Goal: Entertainment & Leisure: Consume media (video, audio)

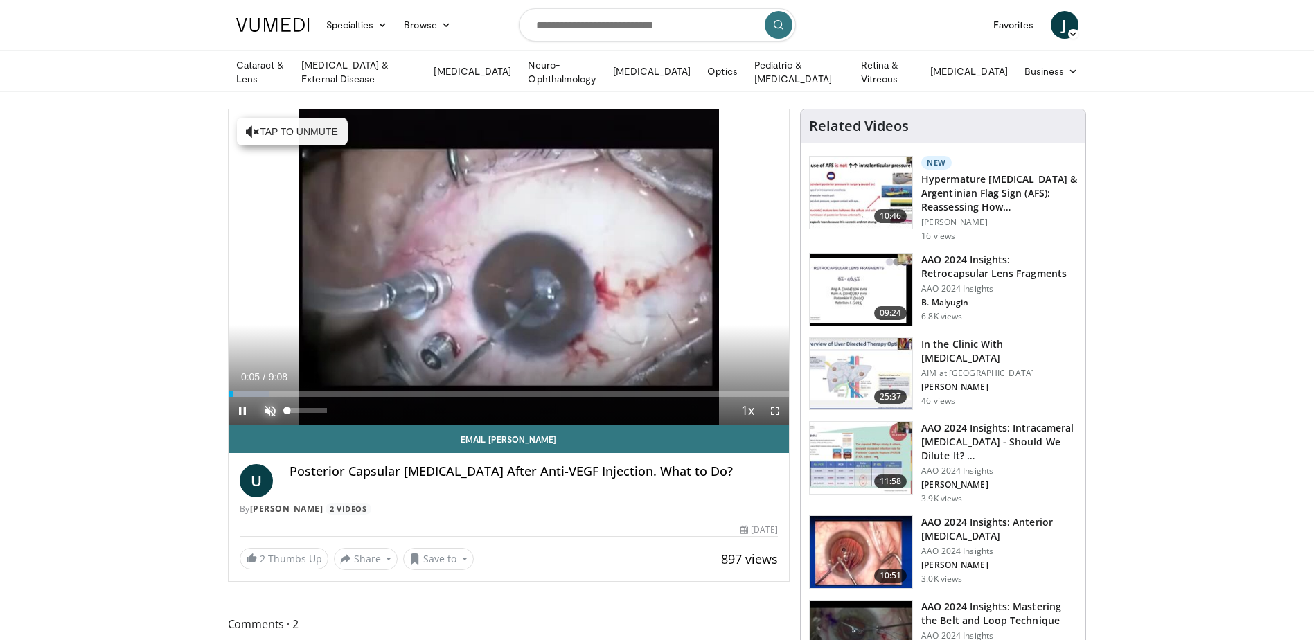
click at [267, 405] on span "Video Player" at bounding box center [270, 411] width 28 height 28
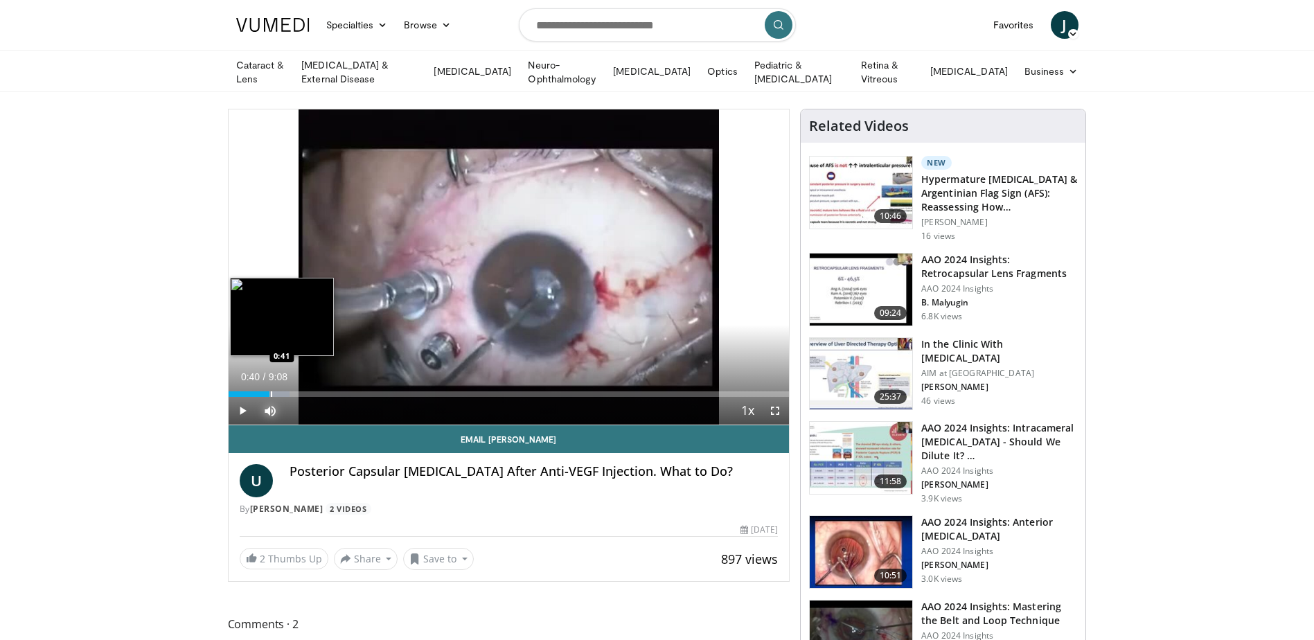
click at [271, 392] on div "Progress Bar" at bounding box center [271, 394] width 1 height 6
click at [235, 391] on div "Progress Bar" at bounding box center [235, 394] width 1 height 6
click at [261, 391] on div "Progress Bar" at bounding box center [261, 394] width 1 height 6
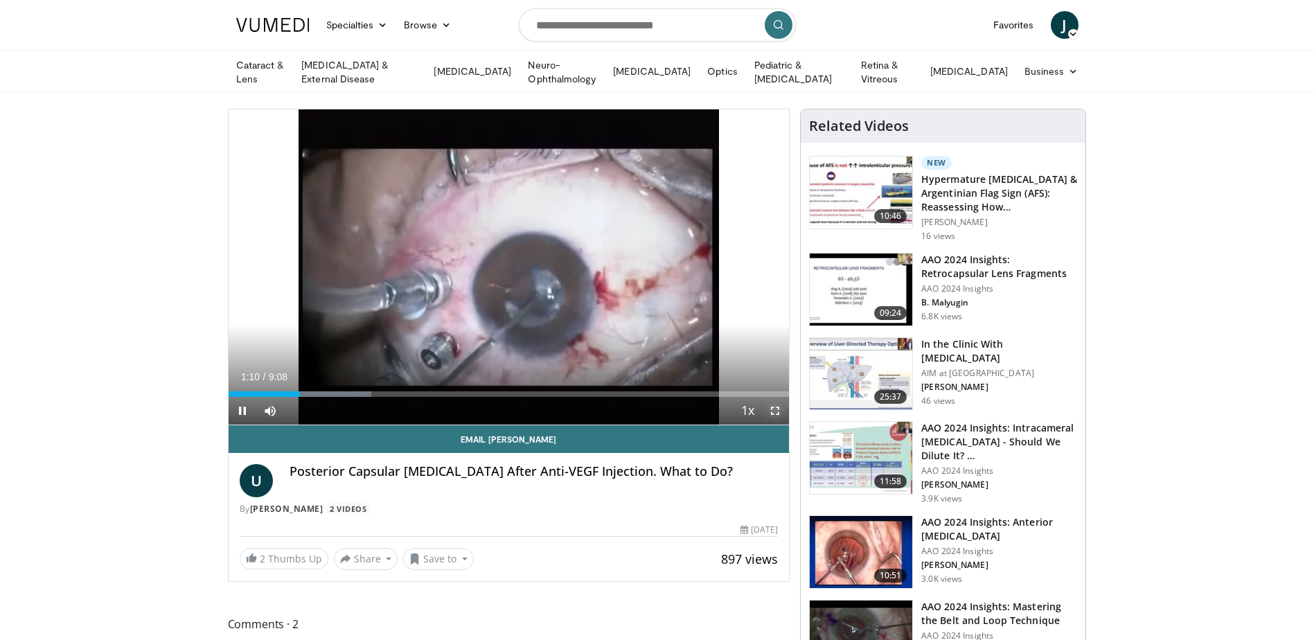
click at [776, 407] on span "Video Player" at bounding box center [775, 411] width 28 height 28
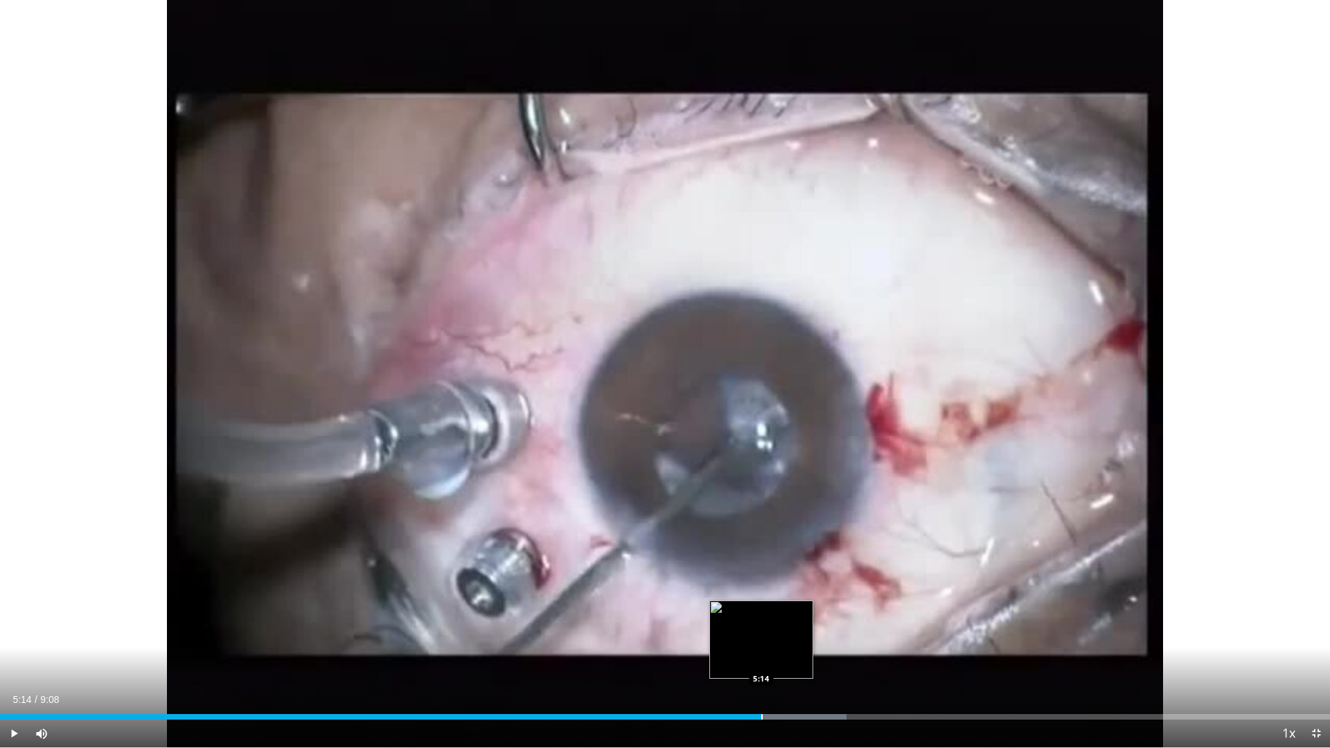
click at [761, 639] on div "Progress Bar" at bounding box center [761, 717] width 1 height 6
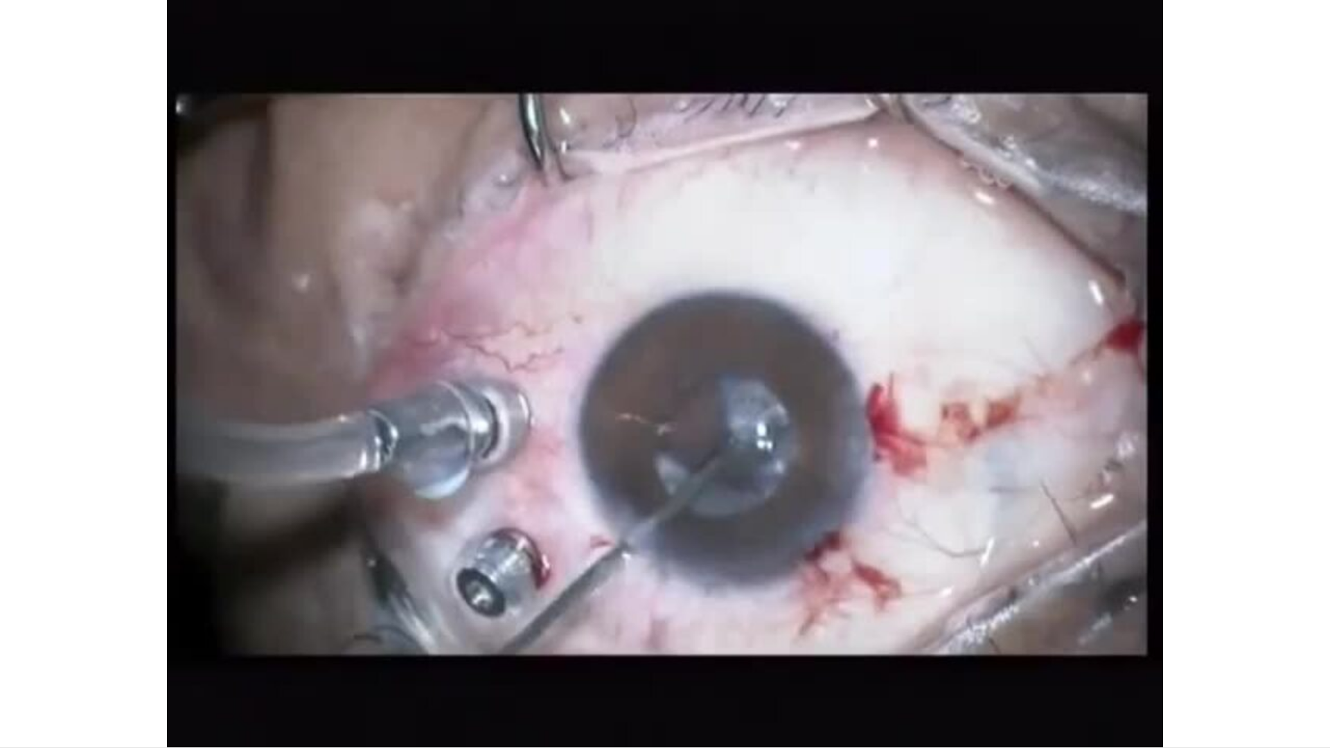
click at [826, 639] on video-js "**********" at bounding box center [665, 374] width 1330 height 748
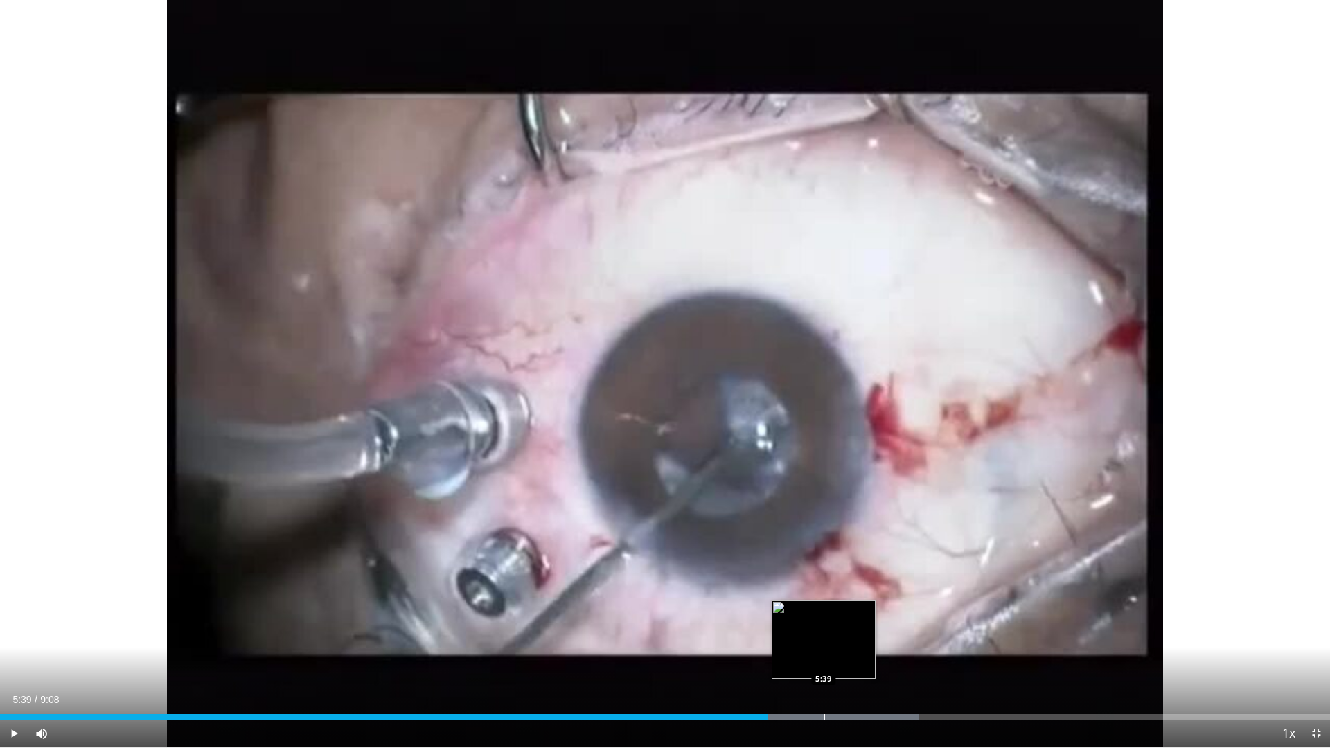
click at [823, 639] on div "Progress Bar" at bounding box center [823, 717] width 1 height 6
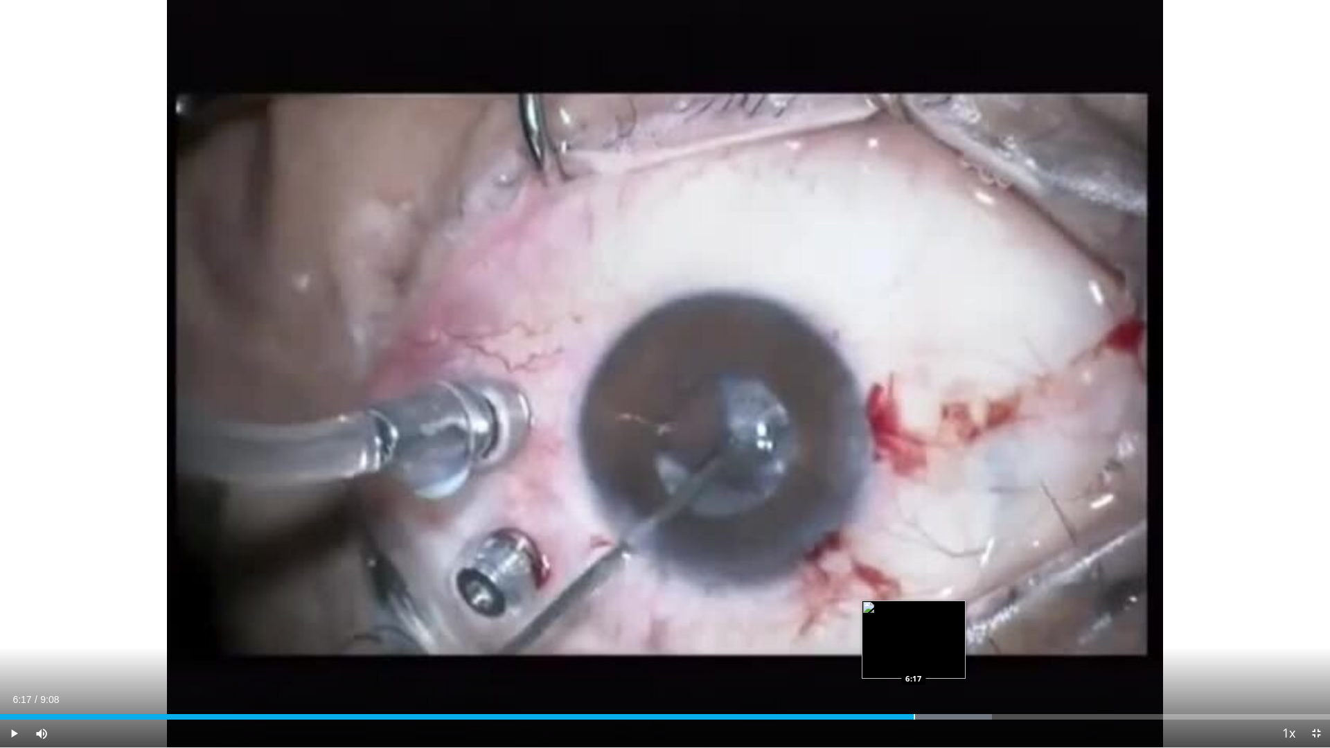
click at [913, 639] on div "Progress Bar" at bounding box center [913, 717] width 1 height 6
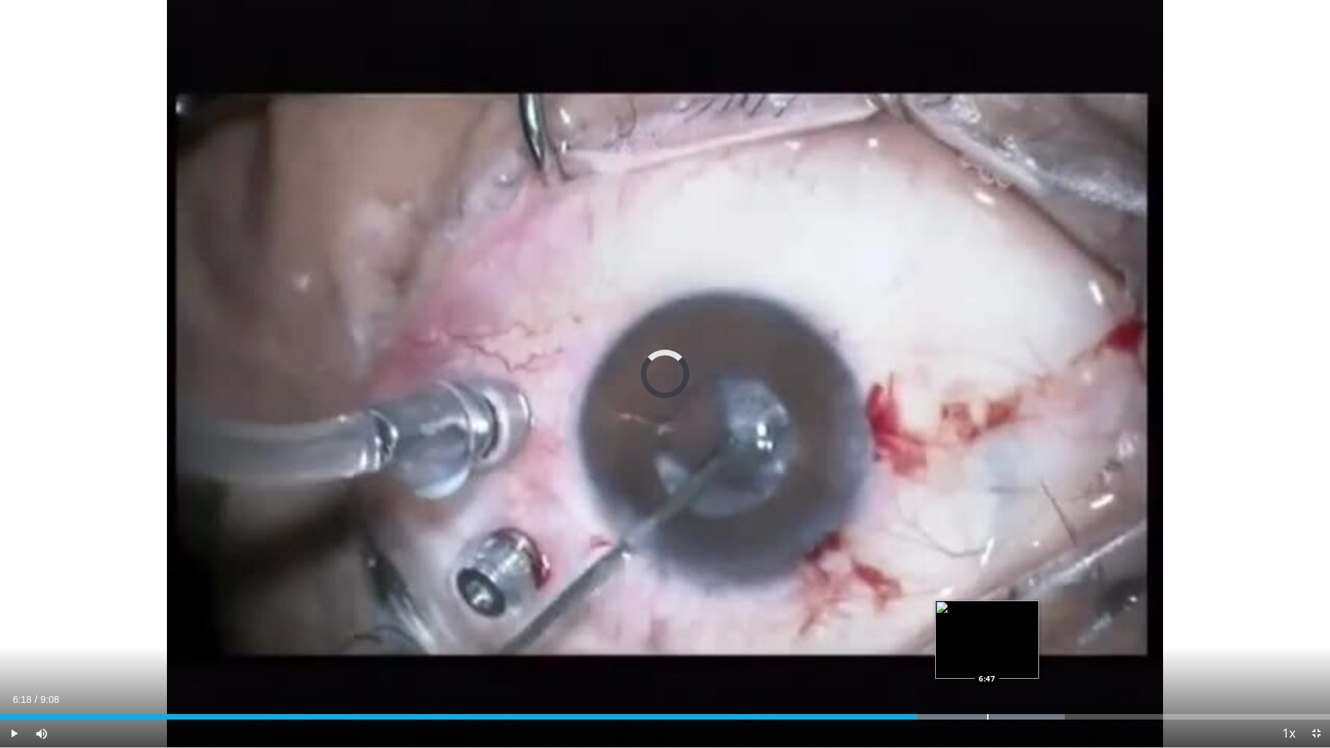
click at [988, 639] on div "Progress Bar" at bounding box center [954, 717] width 221 height 6
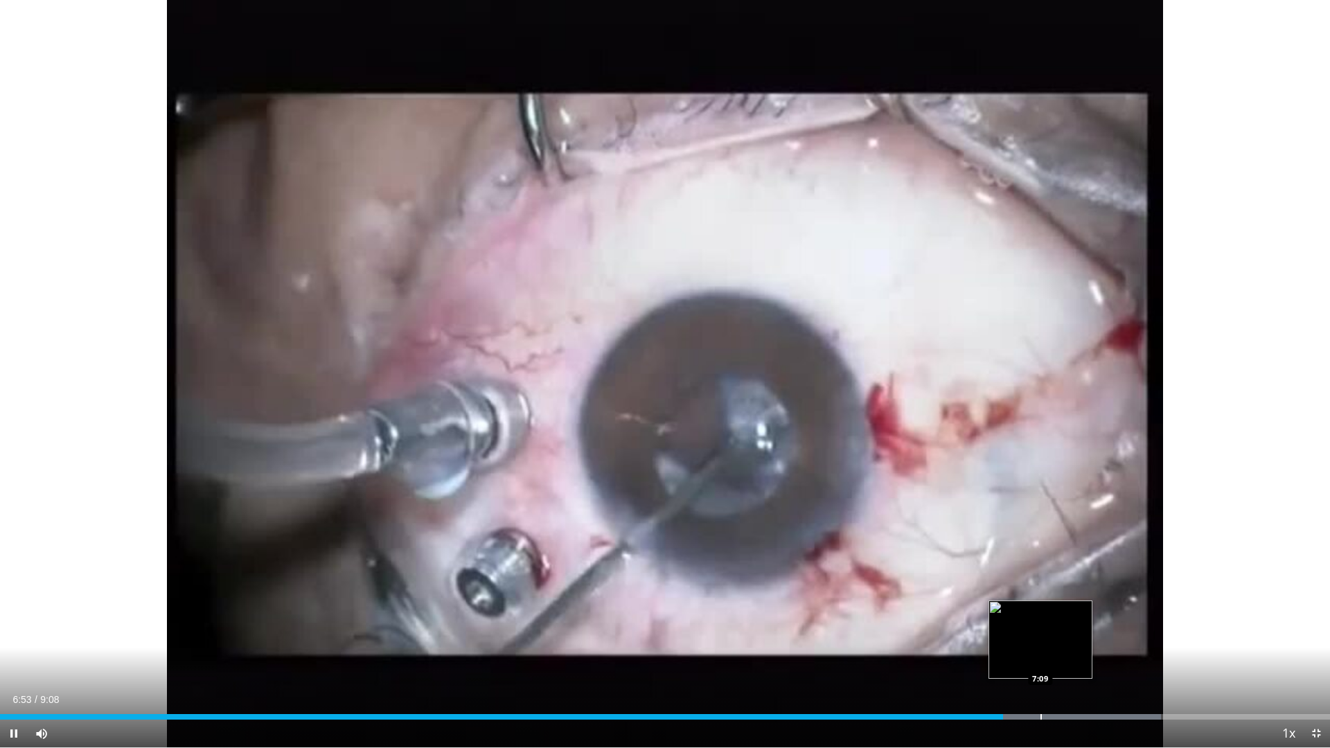
click at [1040, 639] on div "Progress Bar" at bounding box center [1040, 717] width 1 height 6
click at [1083, 639] on div "Progress Bar" at bounding box center [1083, 717] width 1 height 6
click at [1003, 639] on div "Progress Bar" at bounding box center [1003, 717] width 1 height 6
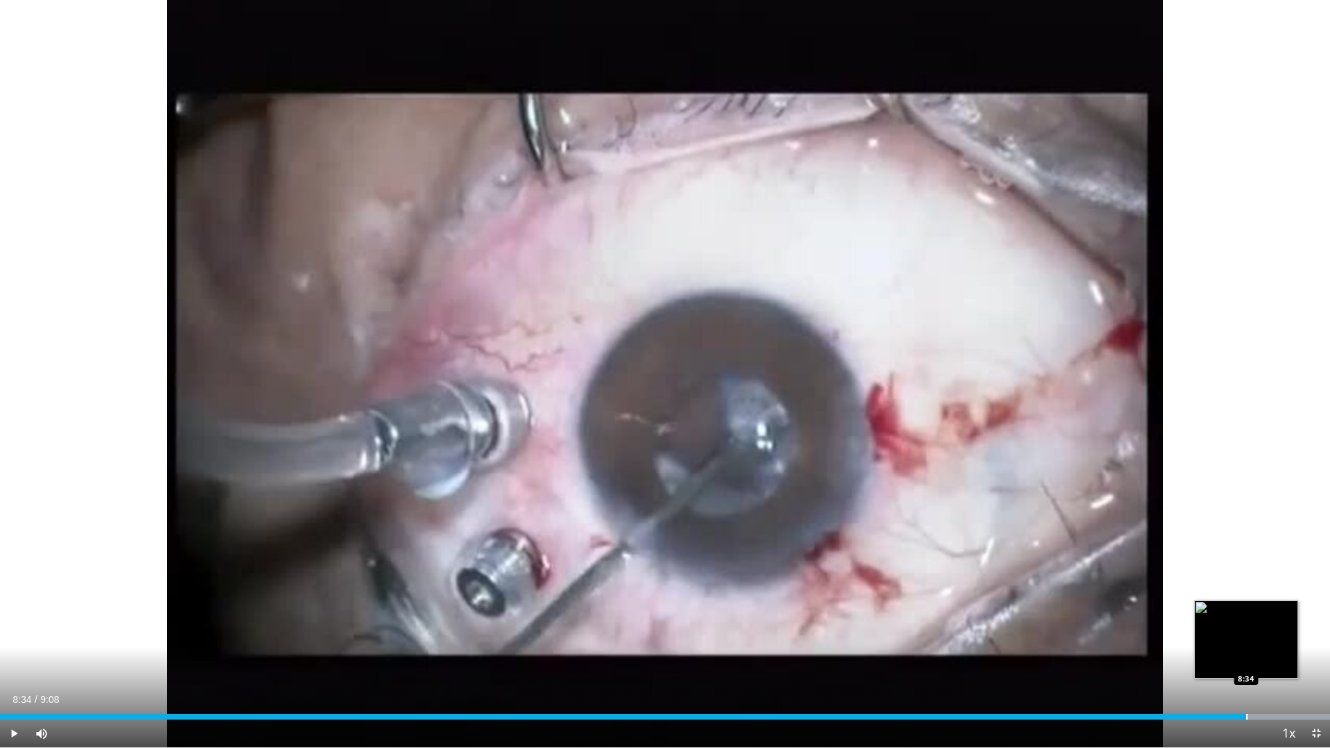
click at [1246, 639] on div "Progress Bar" at bounding box center [1246, 717] width 1 height 6
click at [1313, 639] on span "Video Player" at bounding box center [1316, 734] width 28 height 28
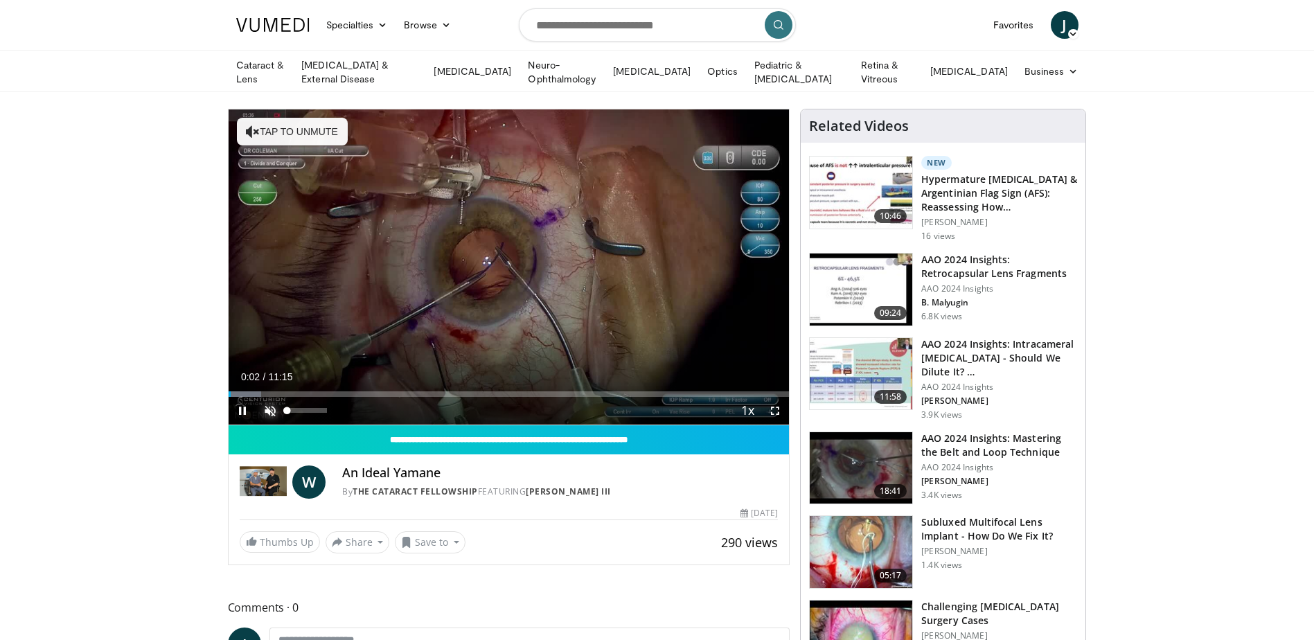
click at [272, 403] on span "Video Player" at bounding box center [270, 411] width 28 height 28
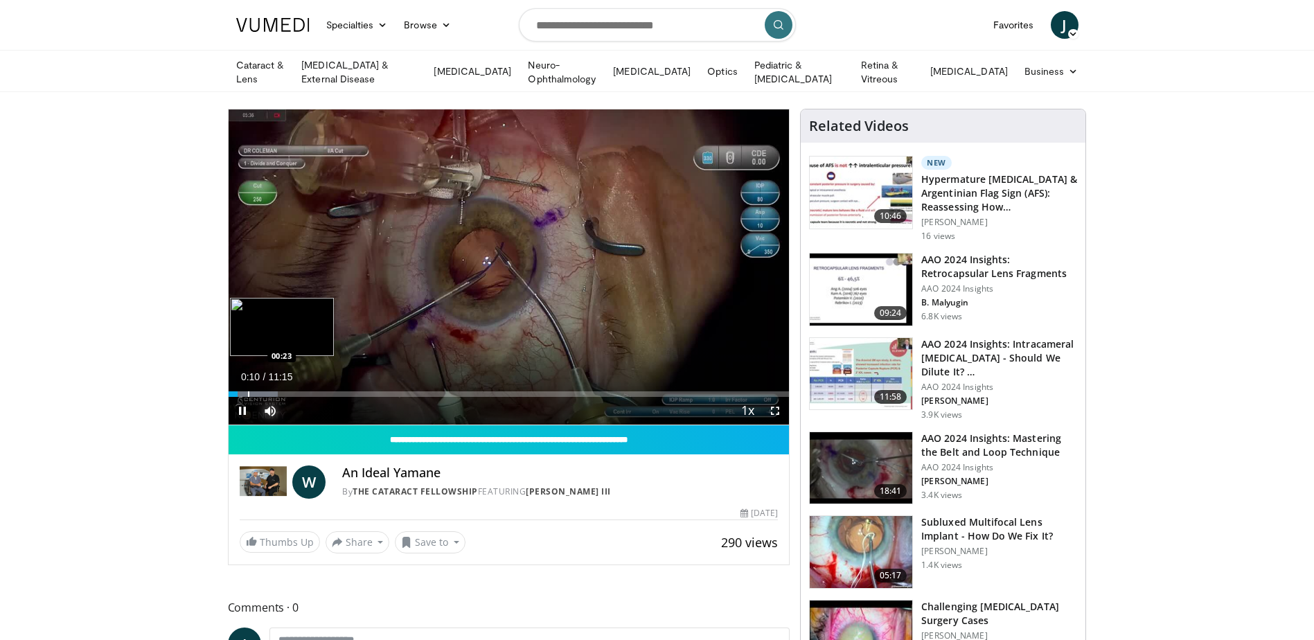
click at [248, 393] on div "Progress Bar" at bounding box center [248, 394] width 1 height 6
click at [268, 391] on div "Progress Bar" at bounding box center [268, 394] width 1 height 6
click at [321, 391] on div "Progress Bar" at bounding box center [321, 394] width 1 height 6
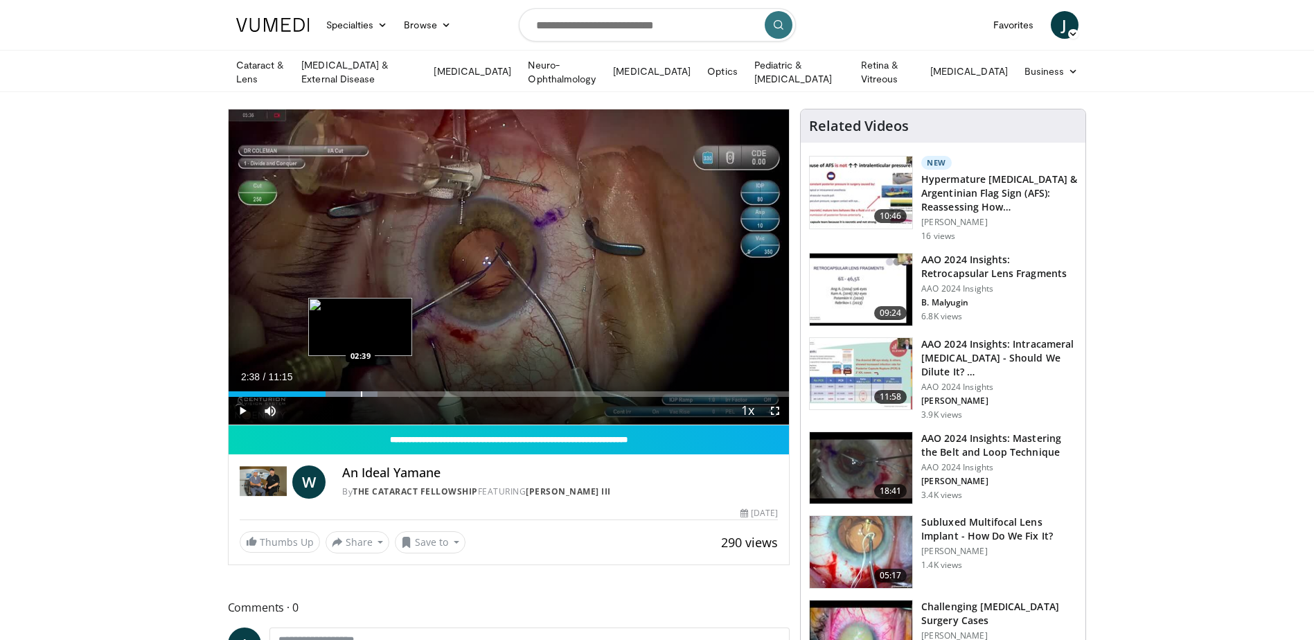
click at [361, 391] on div "Progress Bar" at bounding box center [361, 394] width 1 height 6
click at [415, 391] on div "Progress Bar" at bounding box center [415, 394] width 1 height 6
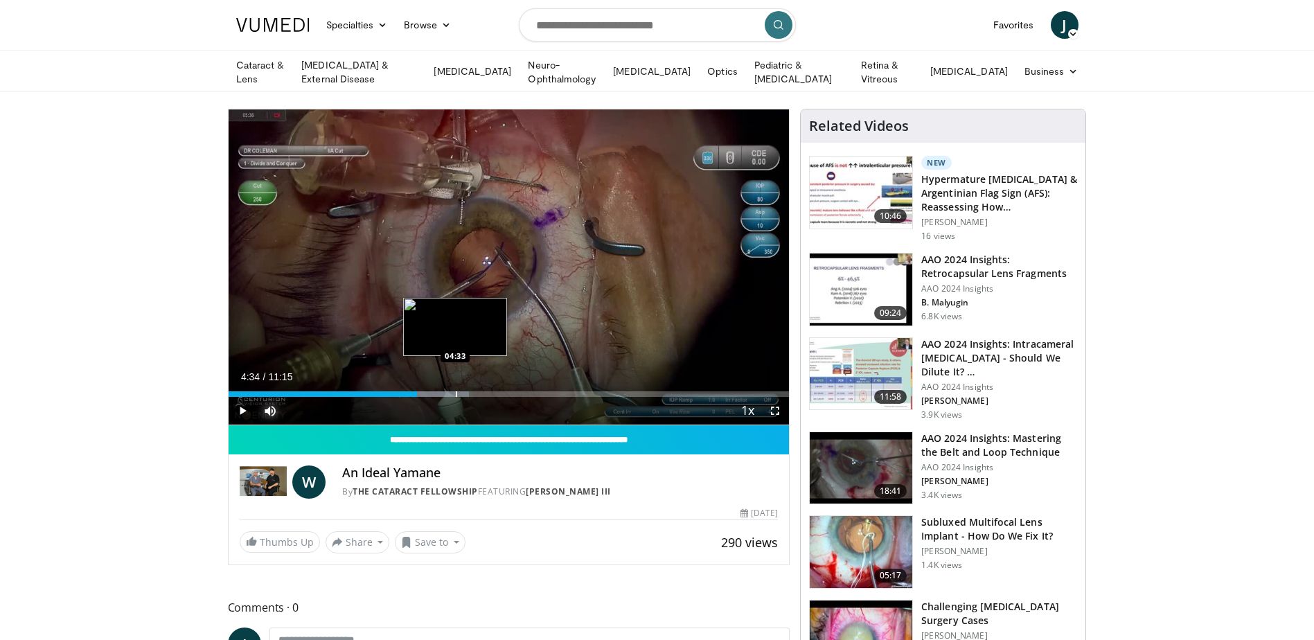
click at [456, 391] on div "Progress Bar" at bounding box center [456, 394] width 1 height 6
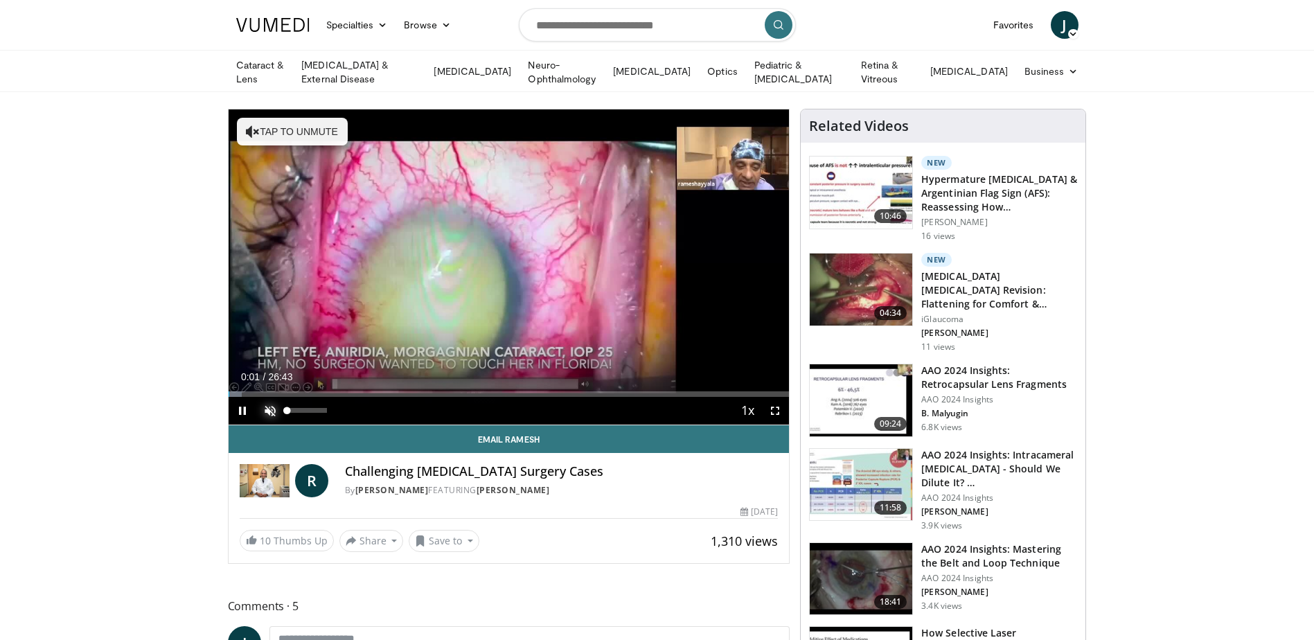
click at [272, 404] on span "Video Player" at bounding box center [270, 411] width 28 height 28
click at [775, 409] on span "Video Player" at bounding box center [775, 411] width 28 height 28
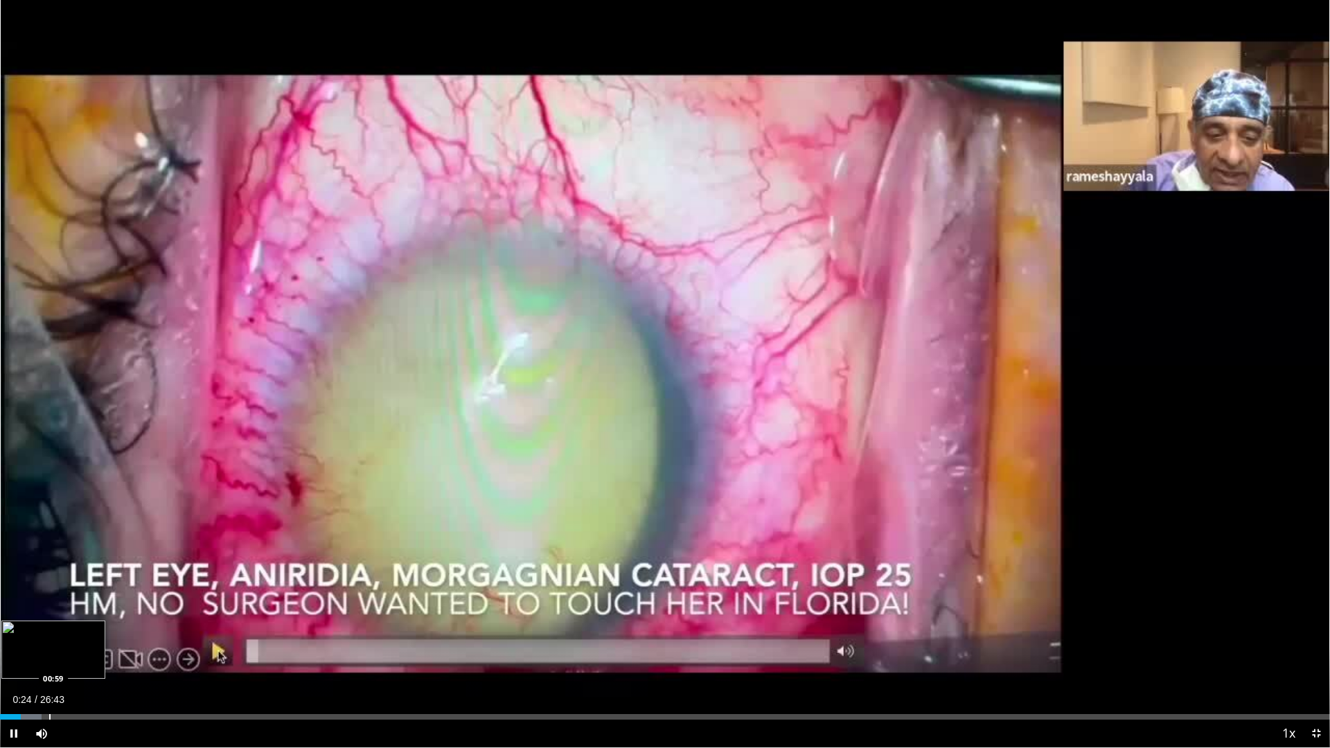
click at [49, 639] on div "Progress Bar" at bounding box center [49, 717] width 1 height 6
click at [62, 639] on div "Progress Bar" at bounding box center [62, 717] width 1 height 6
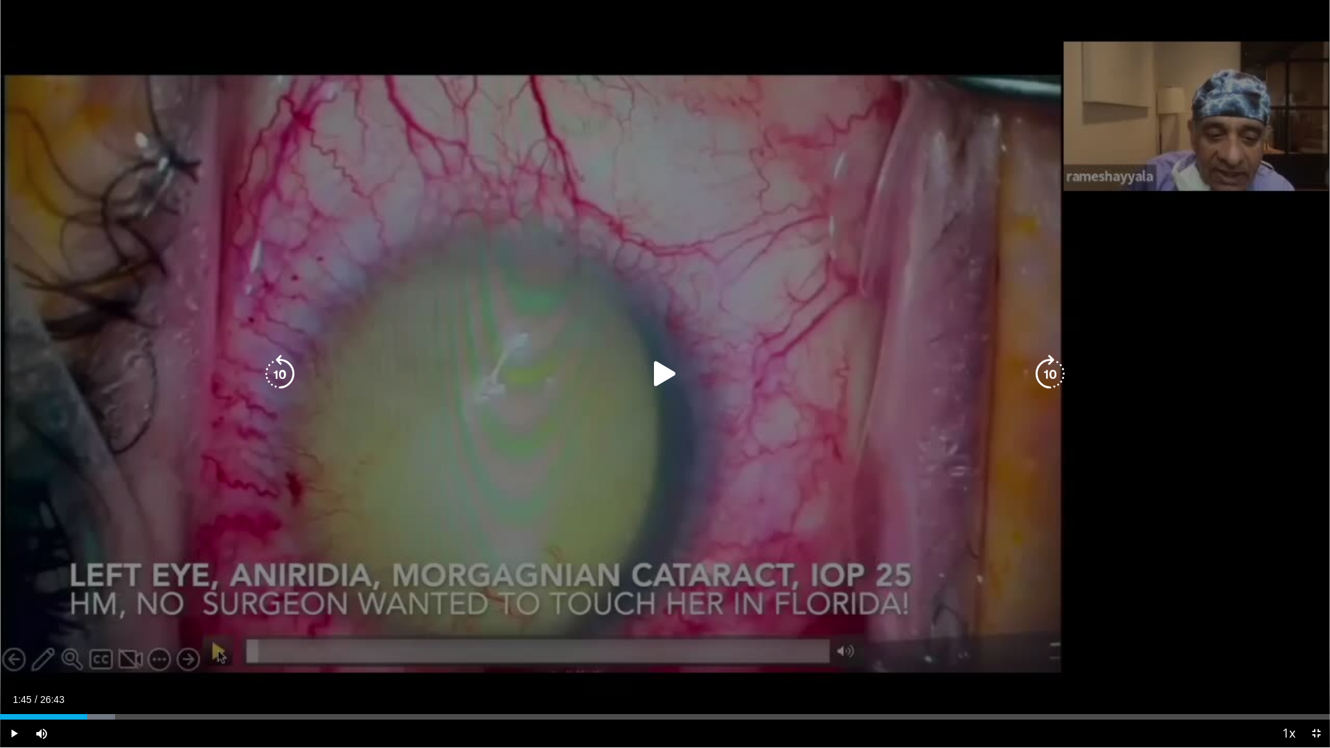
click at [87, 639] on div "Progress Bar" at bounding box center [76, 717] width 77 height 6
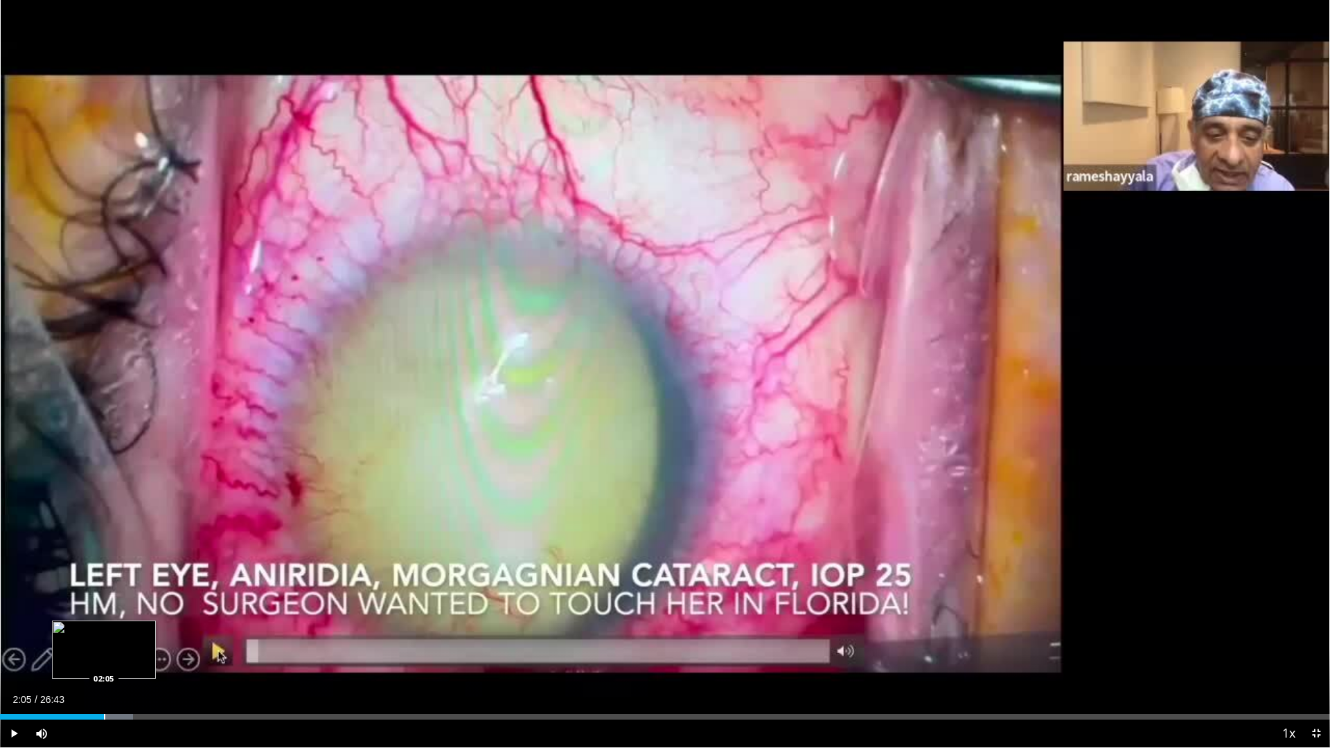
click at [104, 639] on div "Loaded : 9.98% 02:05 02:05" at bounding box center [665, 712] width 1330 height 13
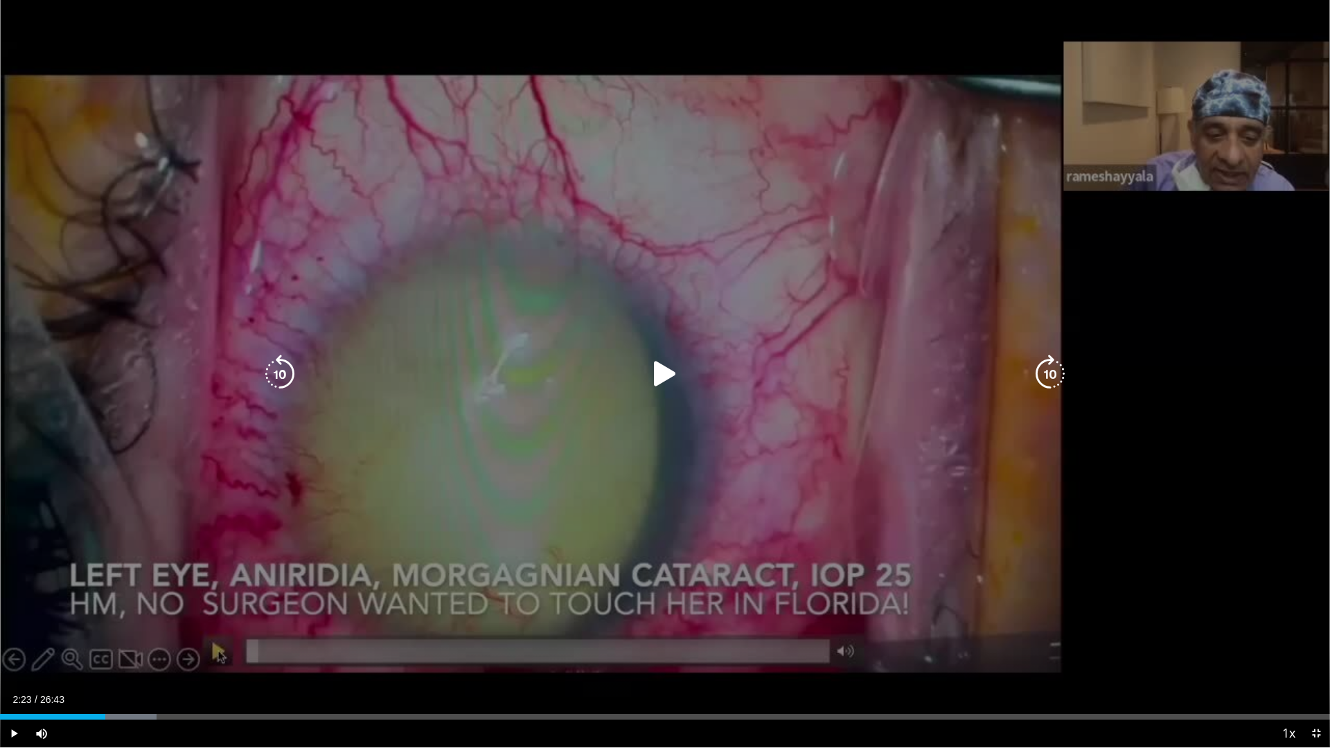
click at [119, 639] on div "Loaded : 11.75% 02:06 02:05" at bounding box center [665, 712] width 1330 height 13
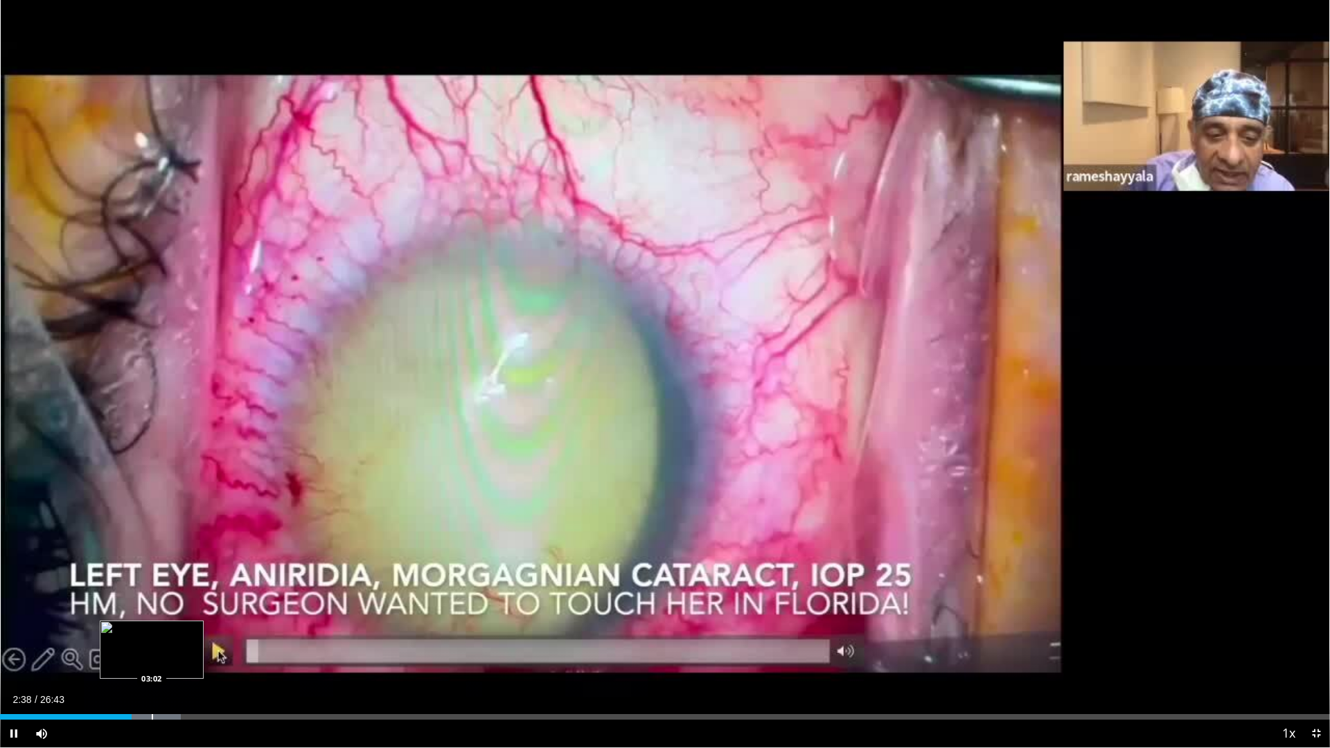
click at [152, 639] on div "Progress Bar" at bounding box center [152, 717] width 1 height 6
click at [177, 639] on div "Loaded : 15.47% 03:07 03:34" at bounding box center [665, 717] width 1330 height 6
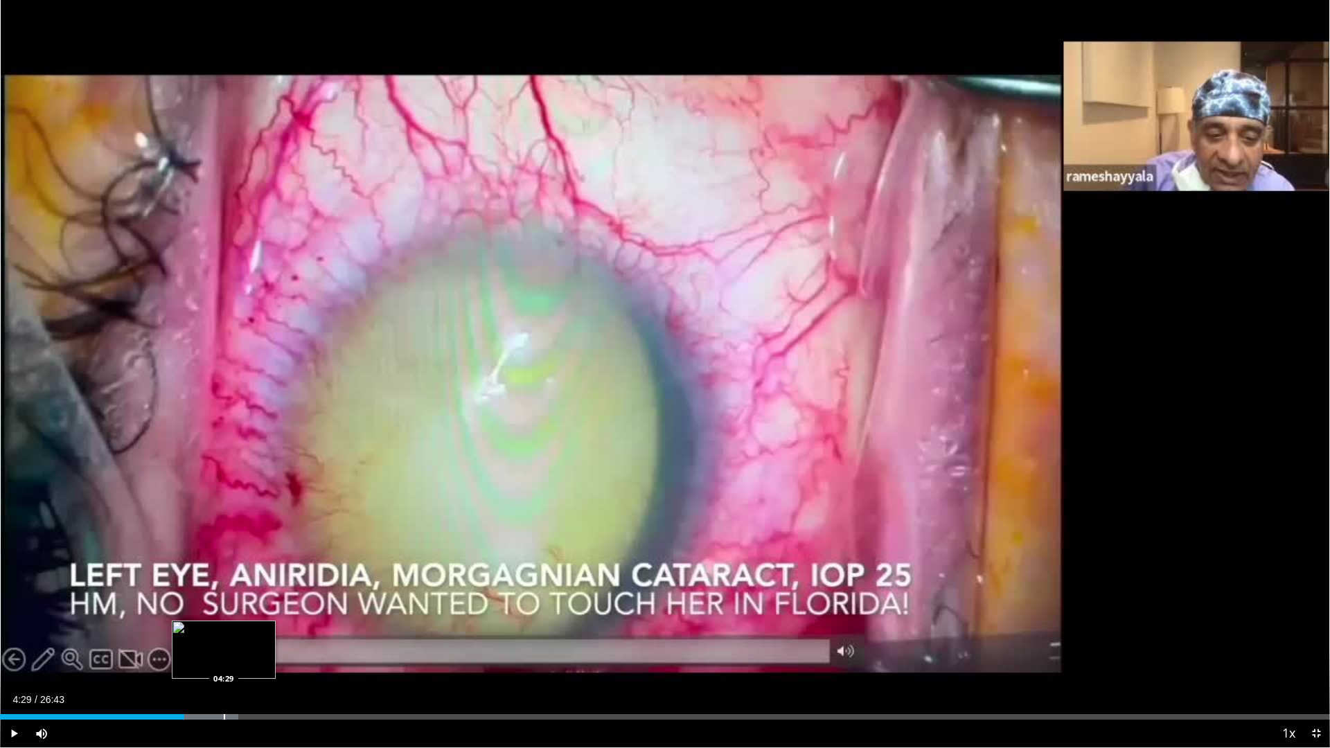
click at [224, 639] on div "Progress Bar" at bounding box center [224, 717] width 1 height 6
click at [260, 639] on div "Progress Bar" at bounding box center [260, 717] width 1 height 6
click at [280, 639] on div "Progress Bar" at bounding box center [280, 717] width 1 height 6
click at [1313, 639] on span "Video Player" at bounding box center [1316, 734] width 28 height 28
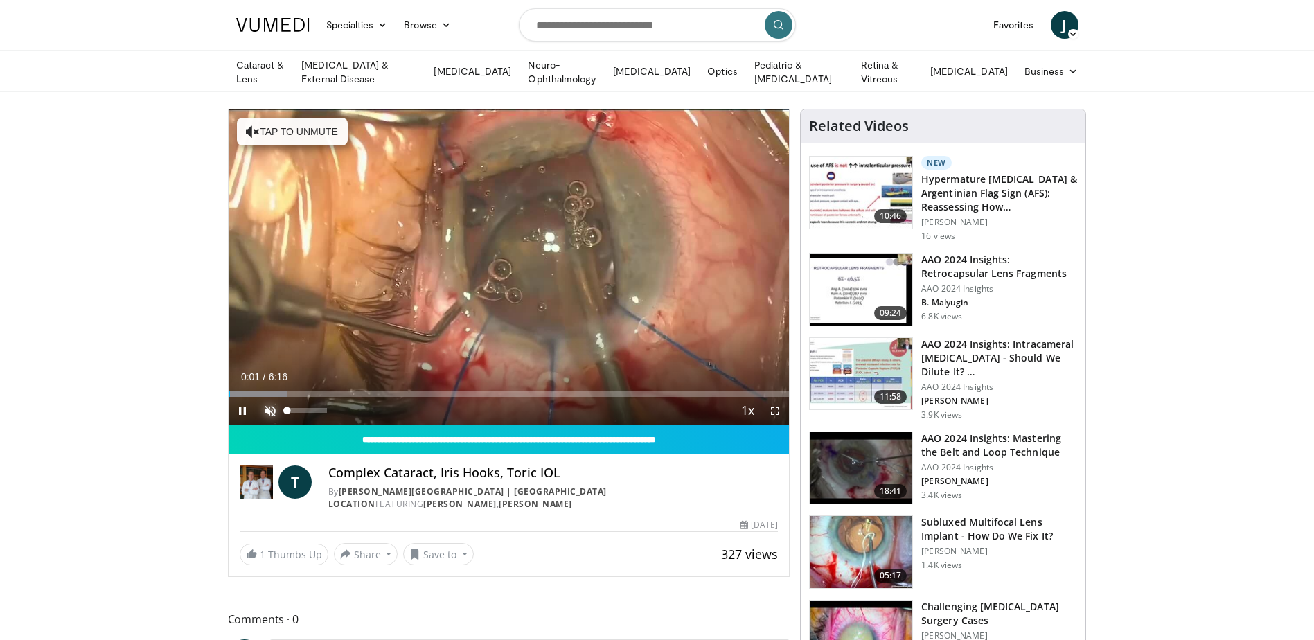
click at [269, 407] on span "Video Player" at bounding box center [270, 411] width 28 height 28
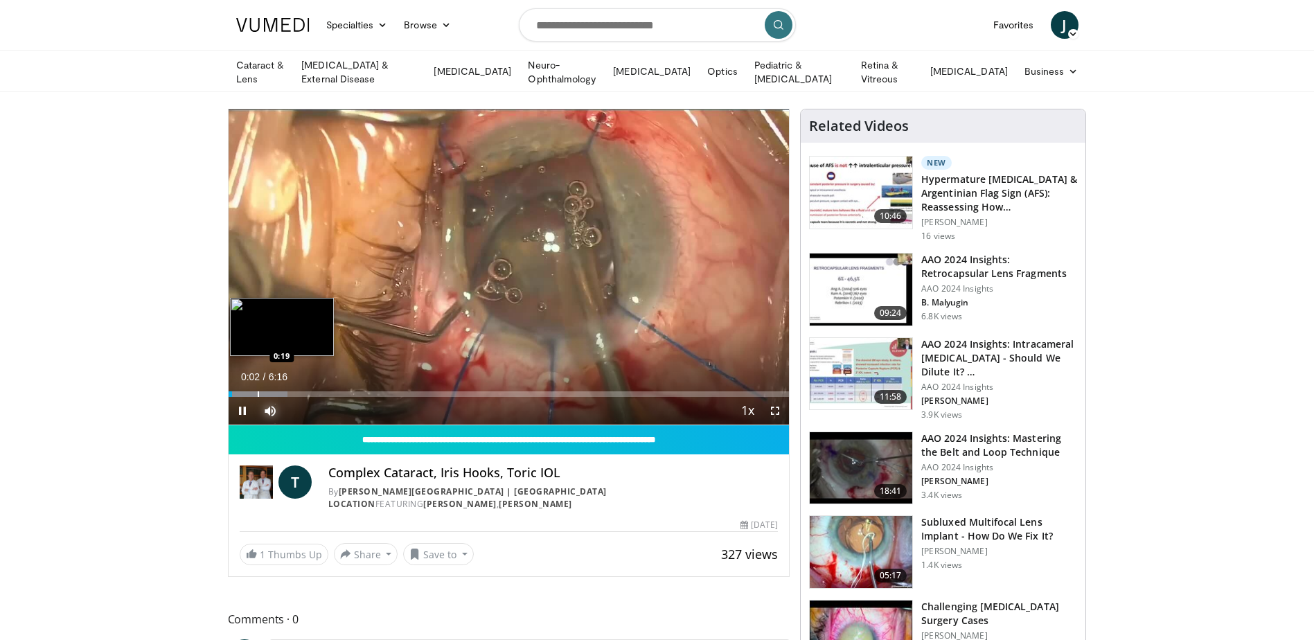
click at [258, 391] on div "Progress Bar" at bounding box center [258, 394] width 1 height 6
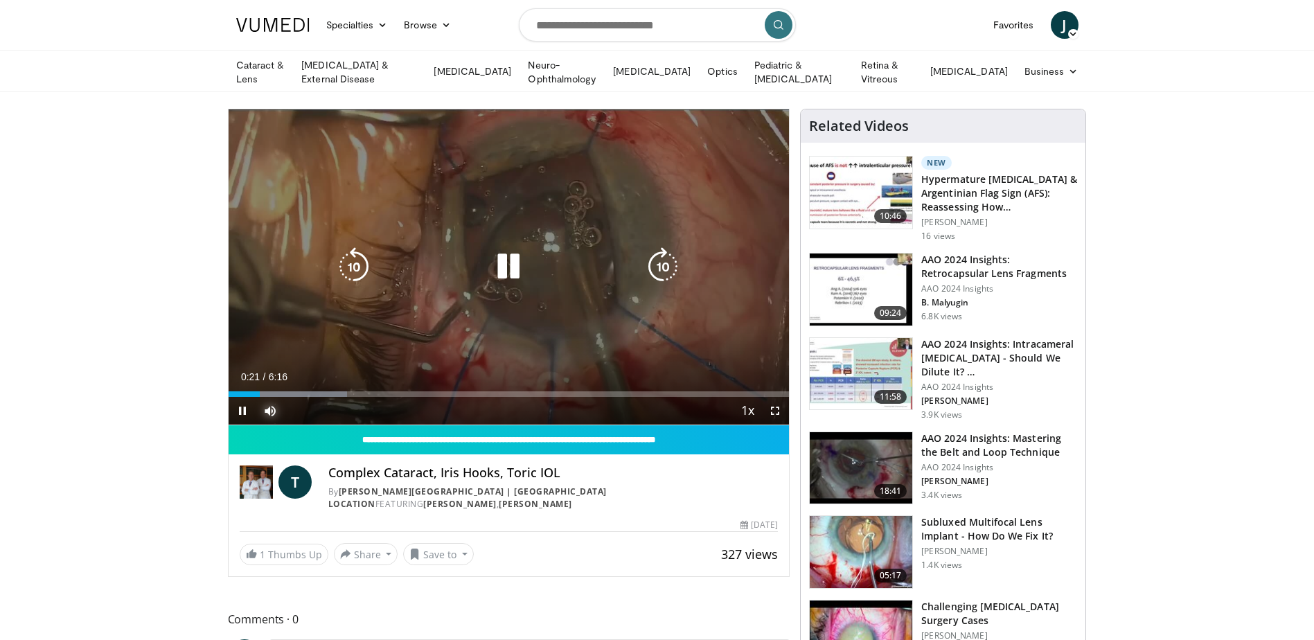
click at [249, 391] on div "0:21" at bounding box center [245, 394] width 32 height 6
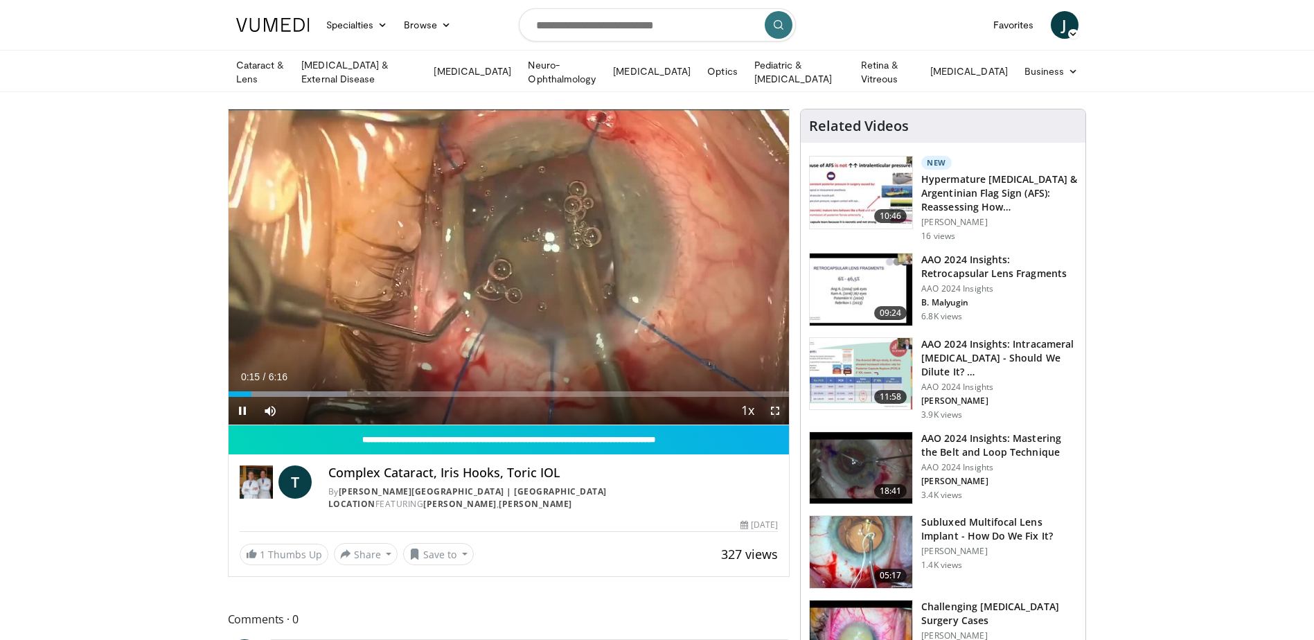
click at [773, 410] on span "Video Player" at bounding box center [775, 411] width 28 height 28
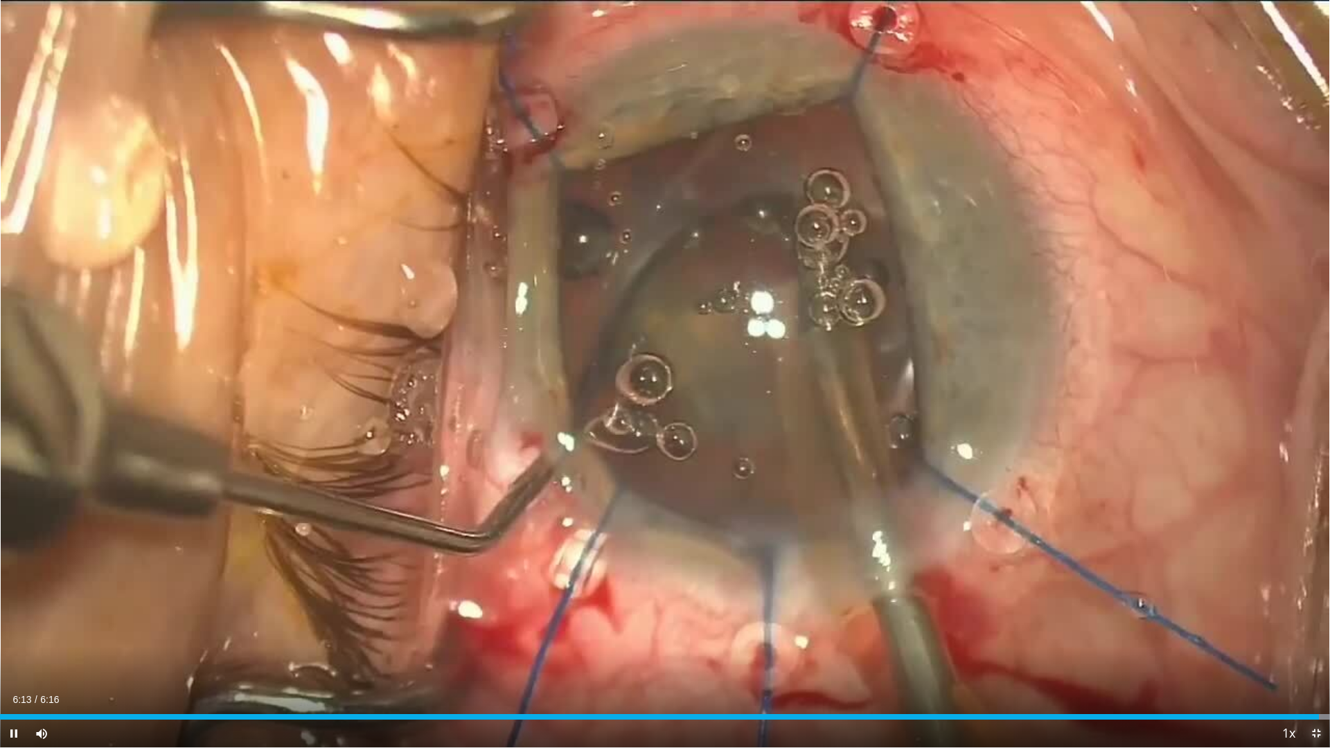
click at [1313, 639] on span "Video Player" at bounding box center [1316, 734] width 28 height 28
